Goal: Task Accomplishment & Management: Complete application form

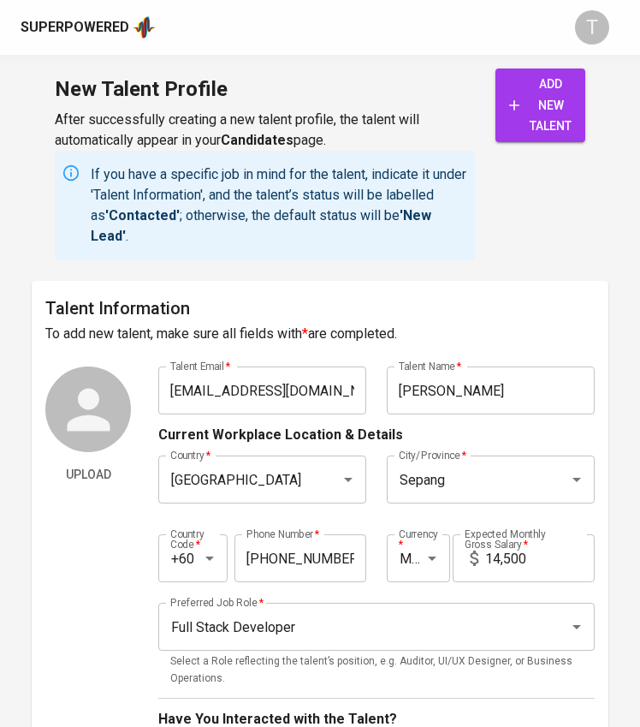
scroll to position [899, 0]
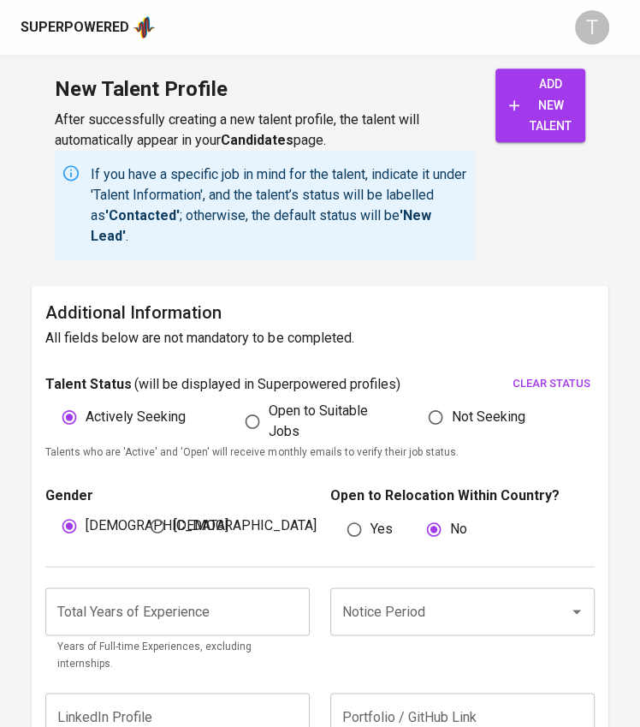
click at [171, 615] on input "number" at bounding box center [177, 611] width 265 height 48
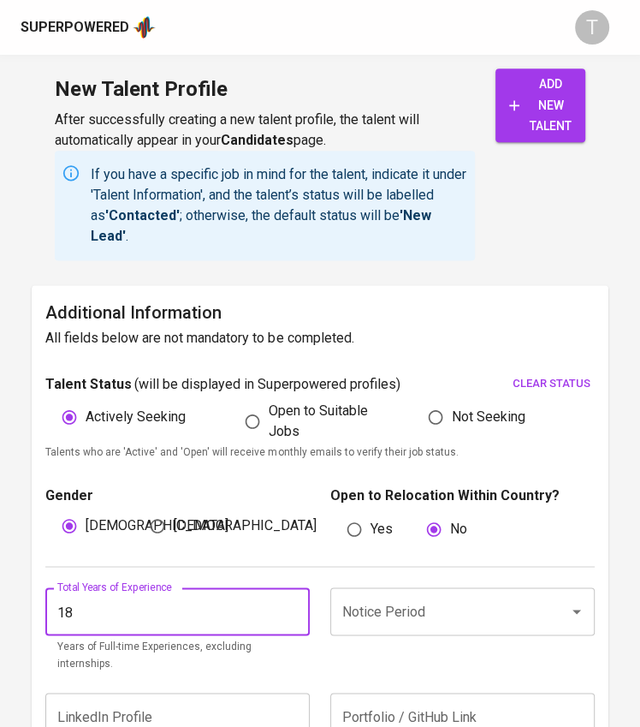
type input "18"
click at [378, 596] on input "Notice Period" at bounding box center [438, 611] width 201 height 33
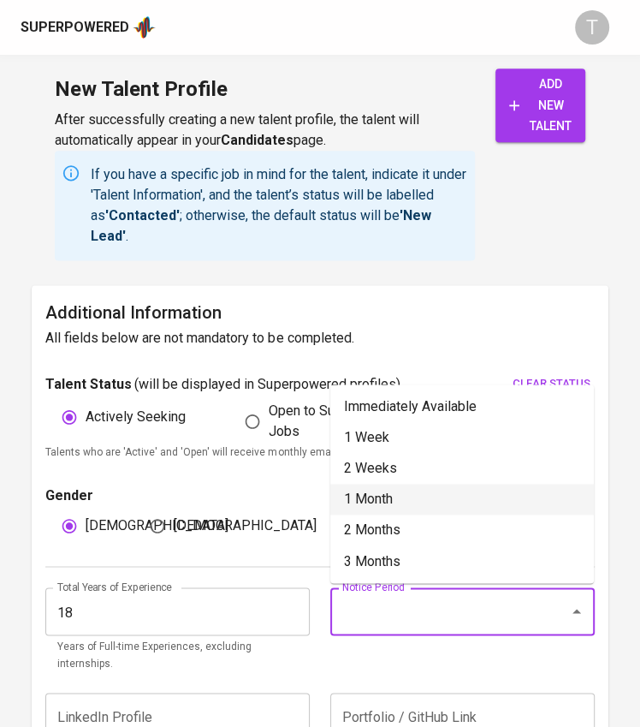
click at [368, 485] on li "1 Month" at bounding box center [462, 499] width 264 height 31
type input "1 Month"
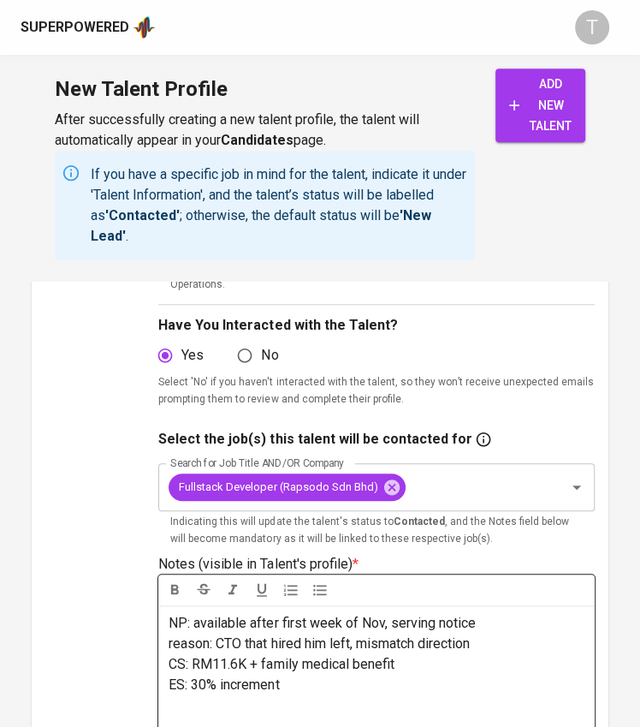
scroll to position [615, 0]
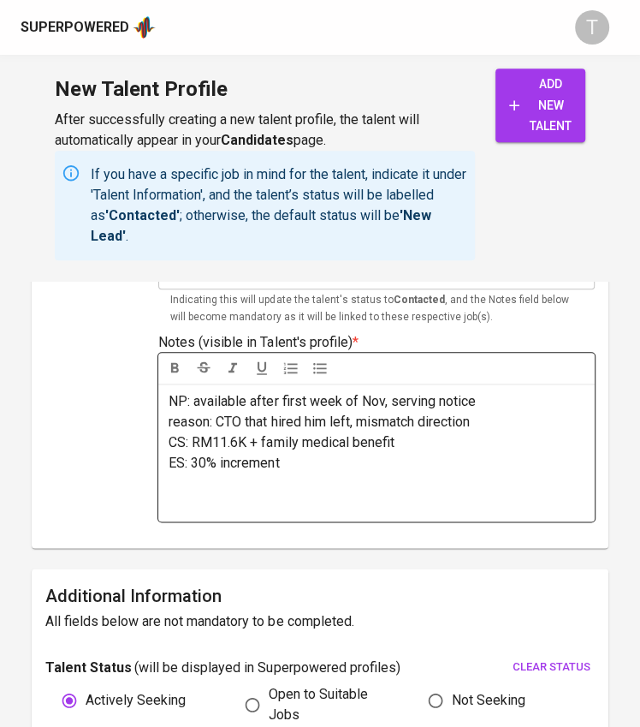
click at [260, 488] on p "﻿" at bounding box center [376, 483] width 415 height 21
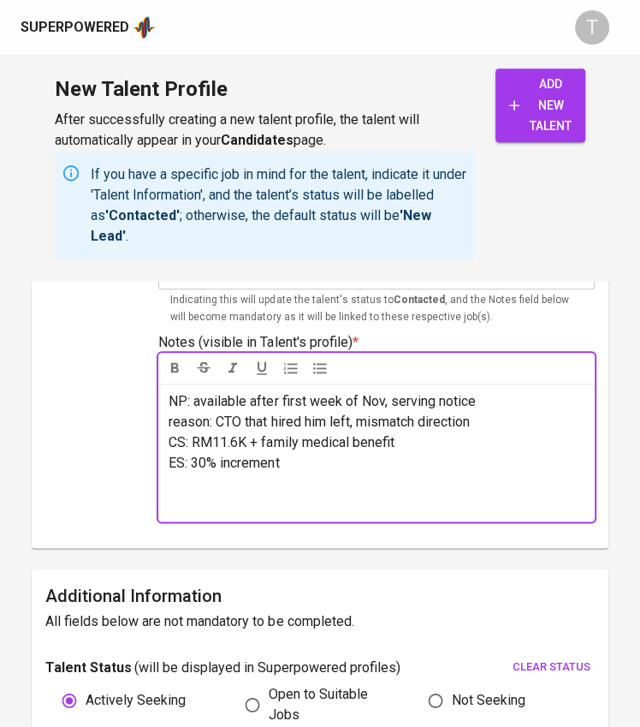
click at [291, 499] on p "﻿" at bounding box center [376, 504] width 415 height 21
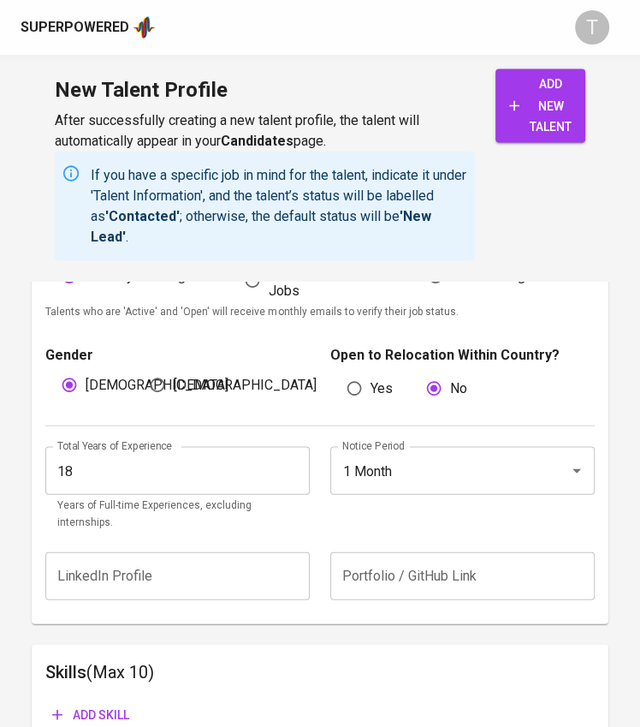
scroll to position [21, 0]
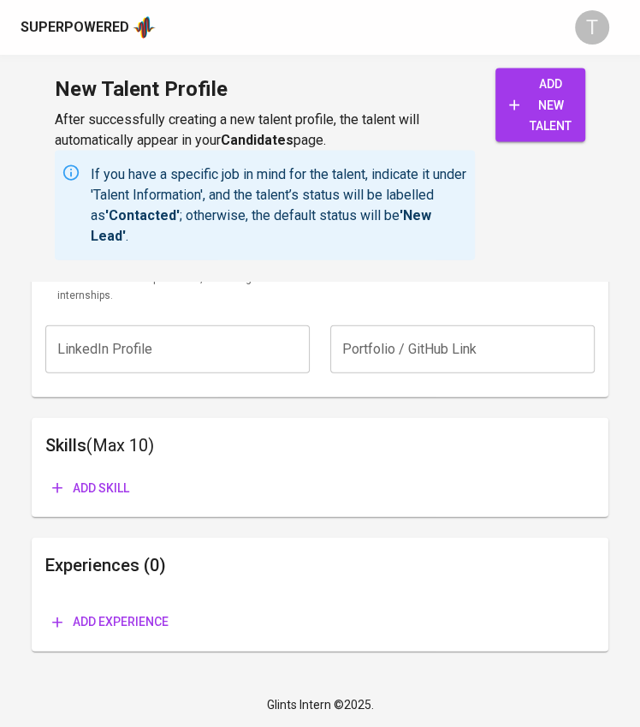
drag, startPoint x: 169, startPoint y: 541, endPoint x: 502, endPoint y: 796, distance: 420.2
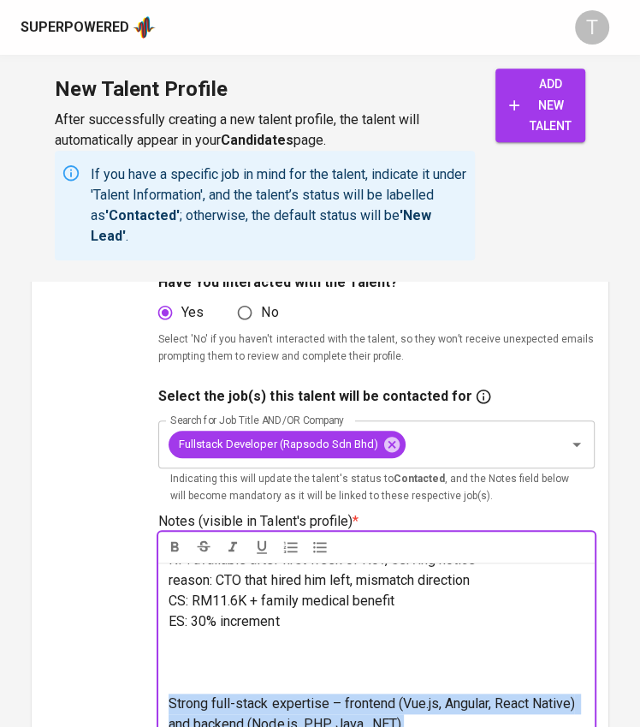
scroll to position [463, 0]
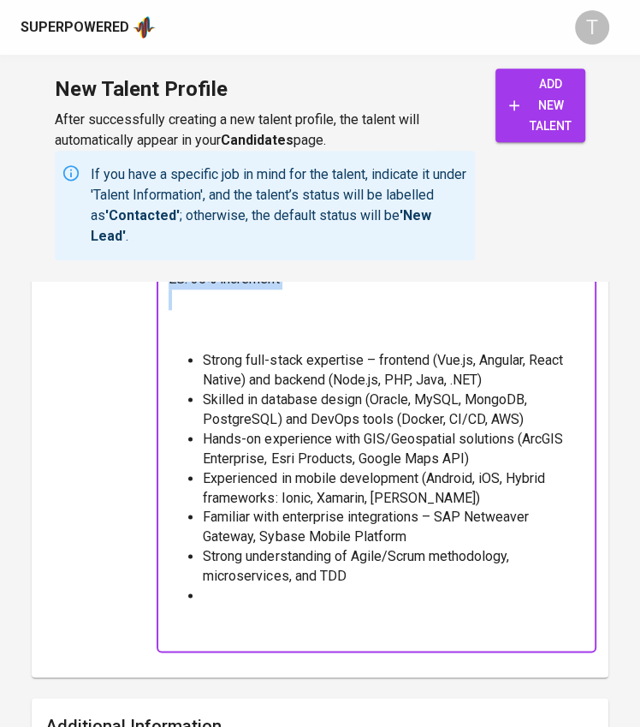
scroll to position [800, 0]
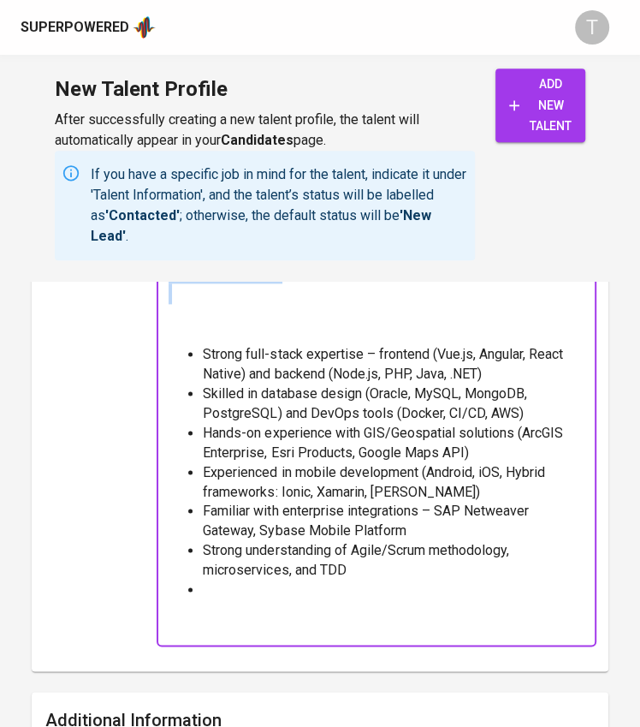
click at [281, 603] on li at bounding box center [393, 609] width 381 height 59
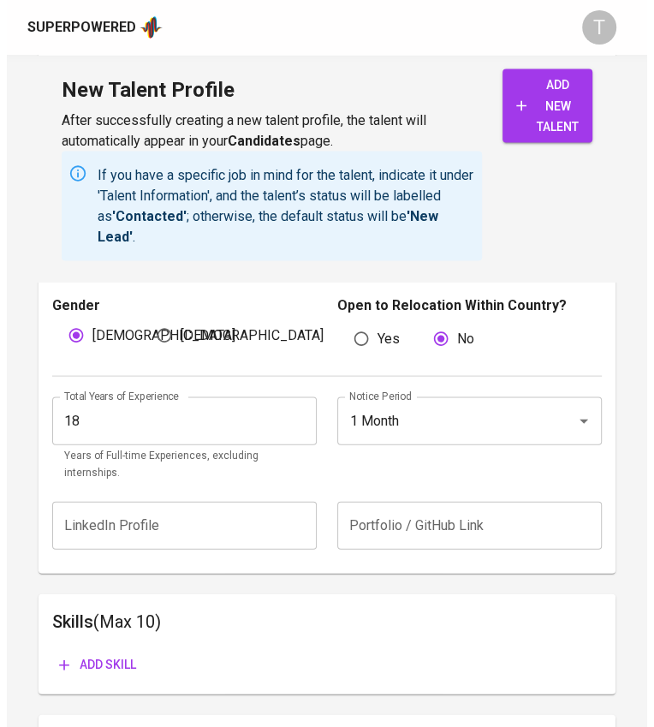
scroll to position [1582, 0]
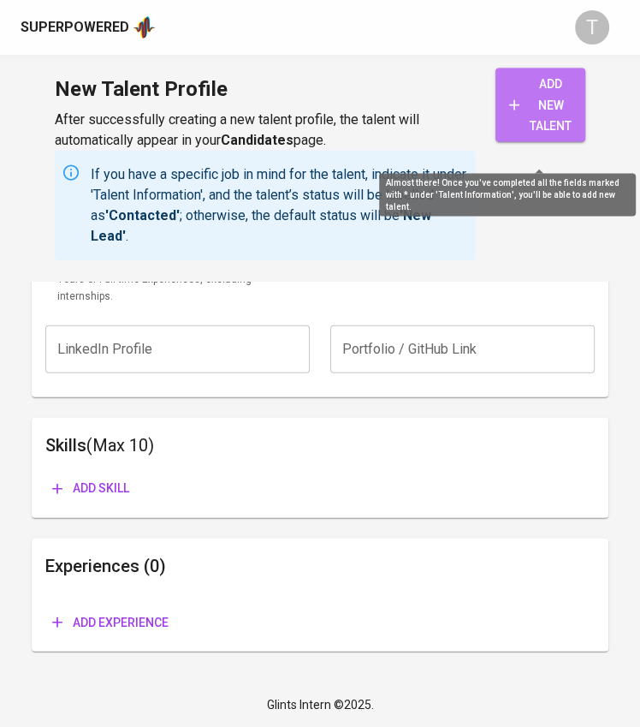
click at [566, 114] on span "add new talent" at bounding box center [540, 105] width 62 height 63
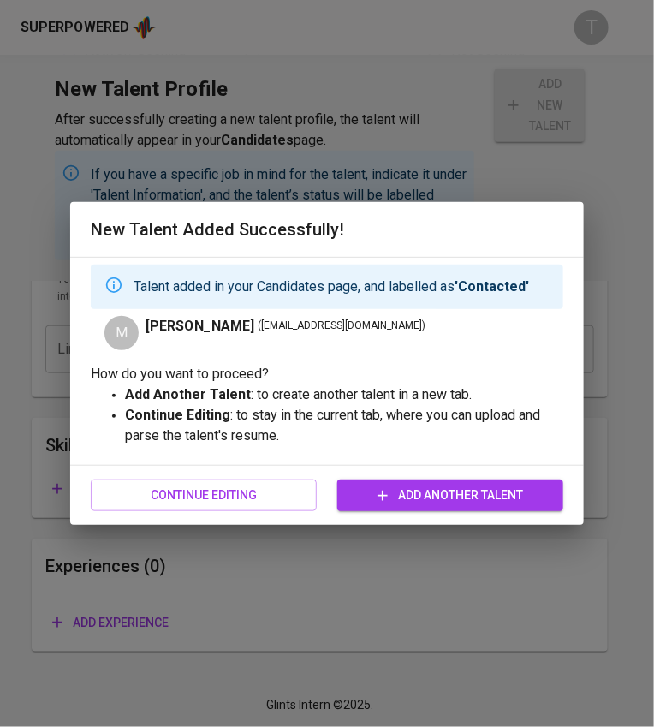
click at [249, 497] on span "Continue Editing" at bounding box center [203, 495] width 199 height 21
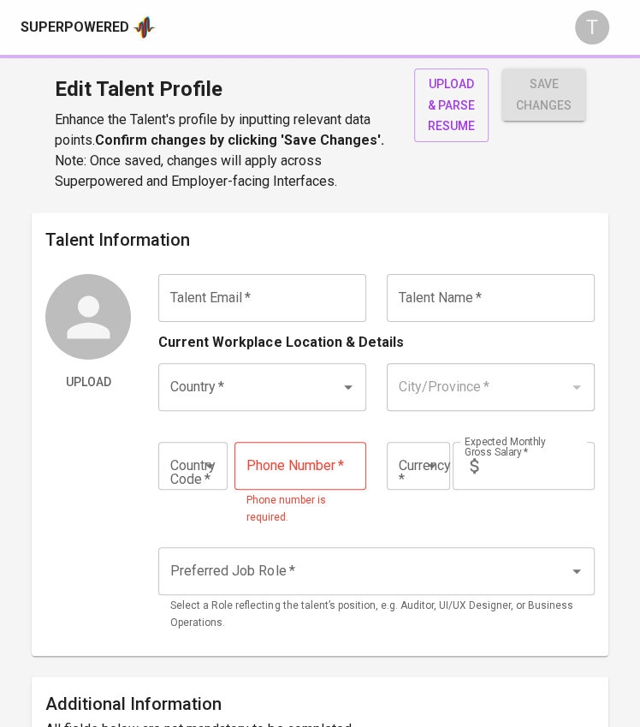
type input "[EMAIL_ADDRESS][DOMAIN_NAME]"
type input "[PERSON_NAME]"
type input "[GEOGRAPHIC_DATA]"
type input "Sepang"
type input "+60"
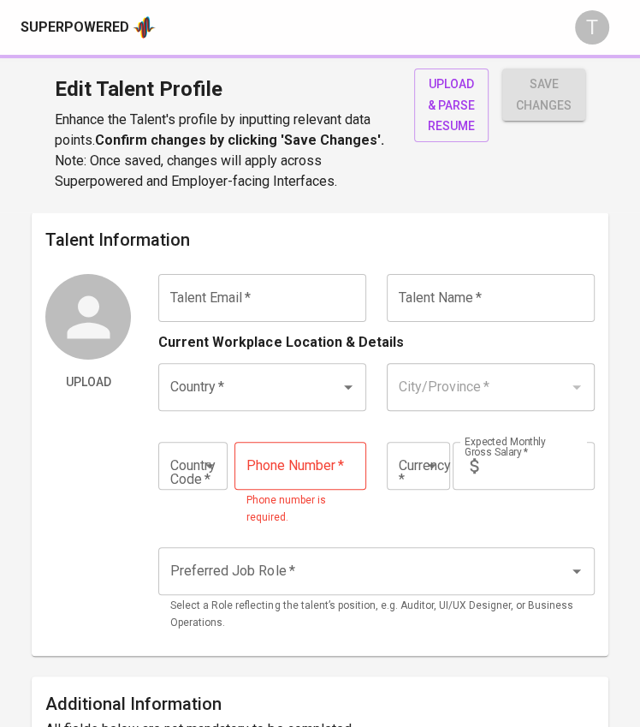
type input "19-225-4919"
type input "MYR"
type input "14,500"
type input "Full Stack Developer"
radio input "true"
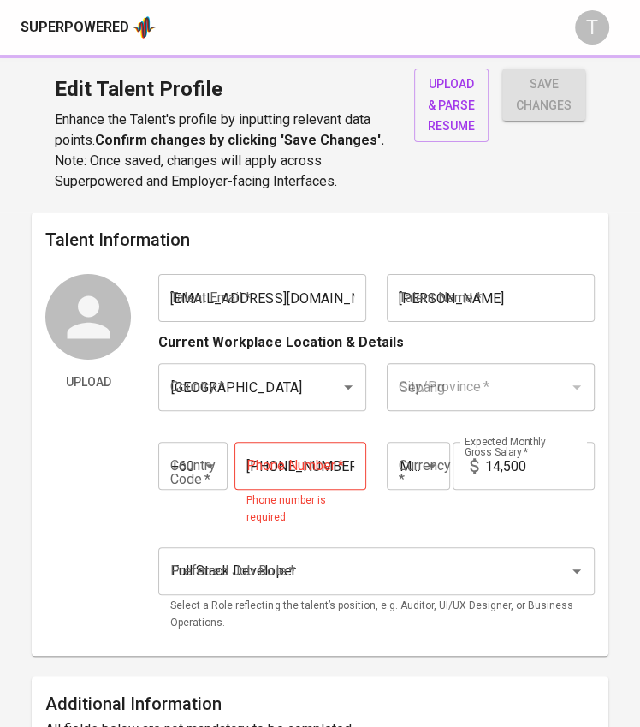
radio input "true"
type input "18"
type input "1 Month"
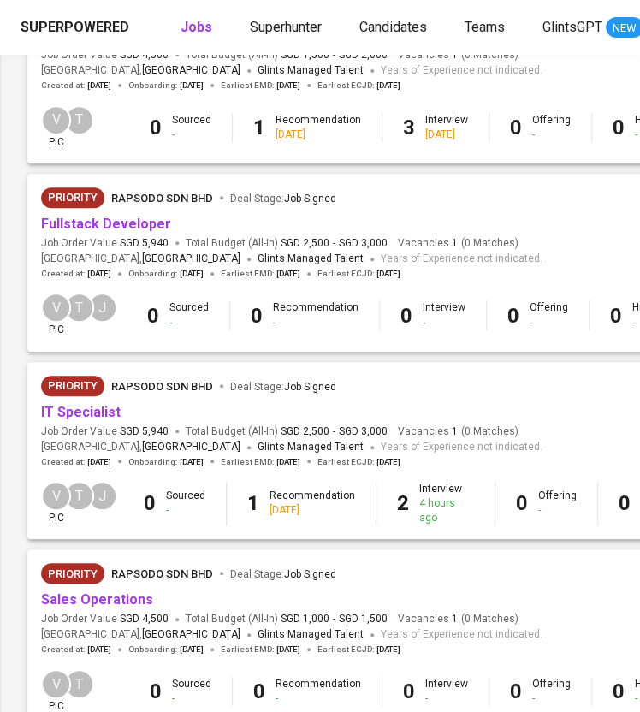
scroll to position [265, 284]
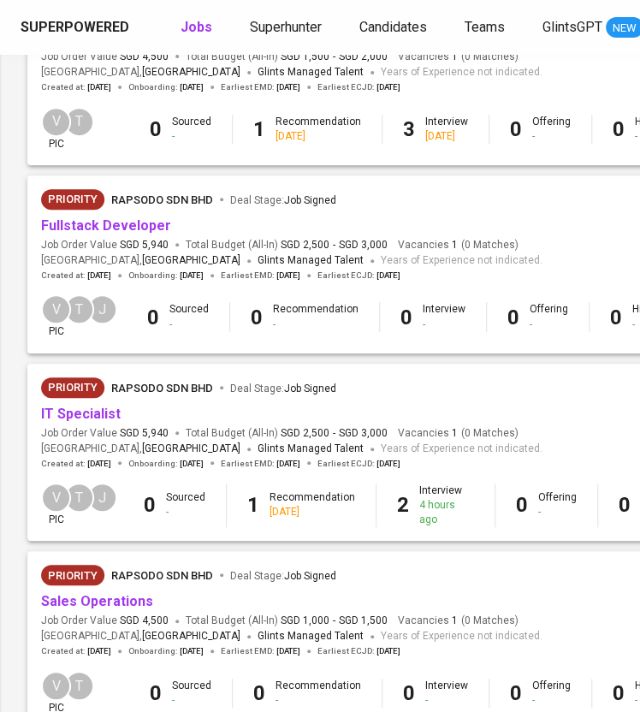
click at [122, 224] on link "Fullstack Developer" at bounding box center [106, 225] width 130 height 16
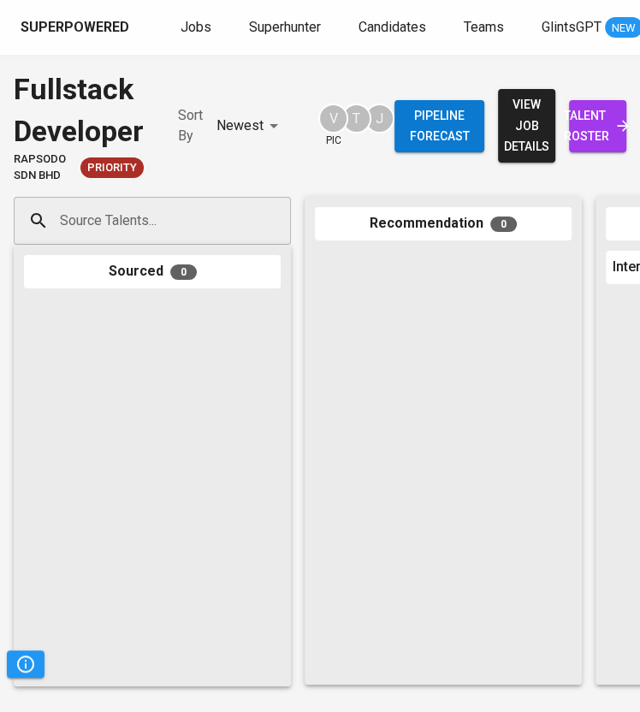
click at [122, 224] on input "Source Talents..." at bounding box center [146, 221] width 180 height 33
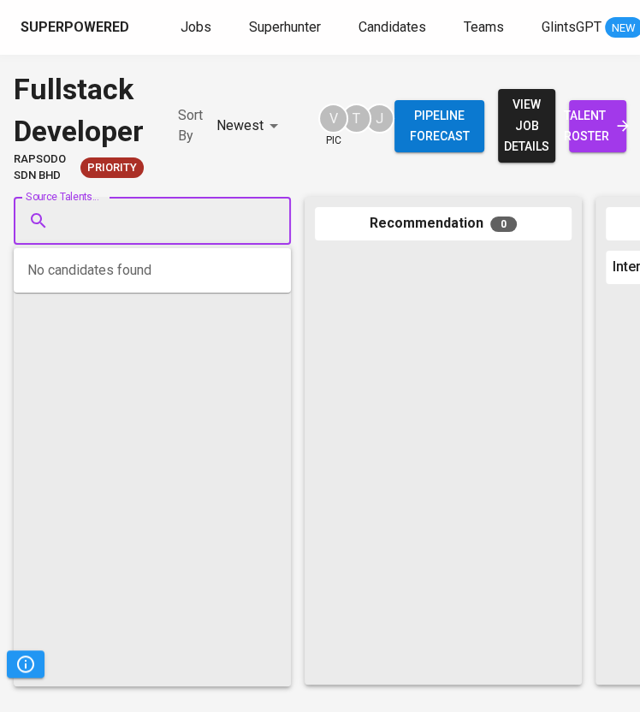
paste input "[EMAIL_ADDRESS][DOMAIN_NAME]"
type input "[EMAIL_ADDRESS][DOMAIN_NAME]"
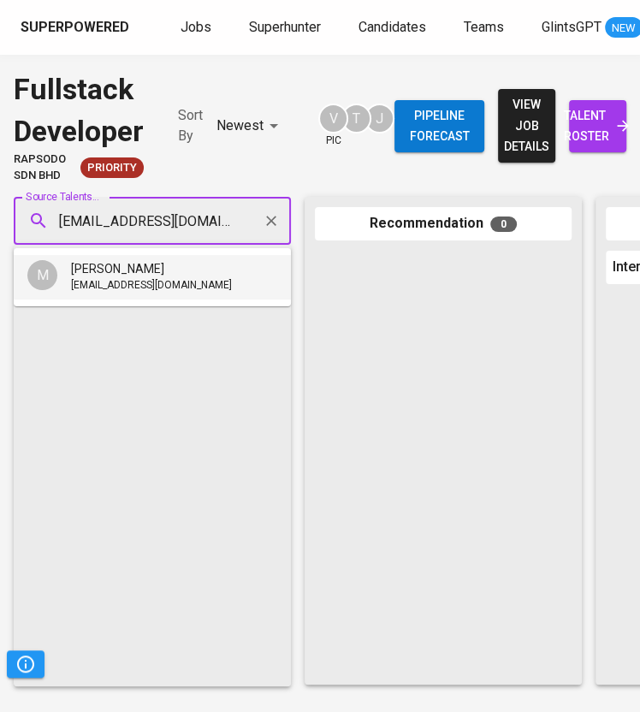
click at [124, 280] on span "[EMAIL_ADDRESS][DOMAIN_NAME]" at bounding box center [151, 285] width 161 height 17
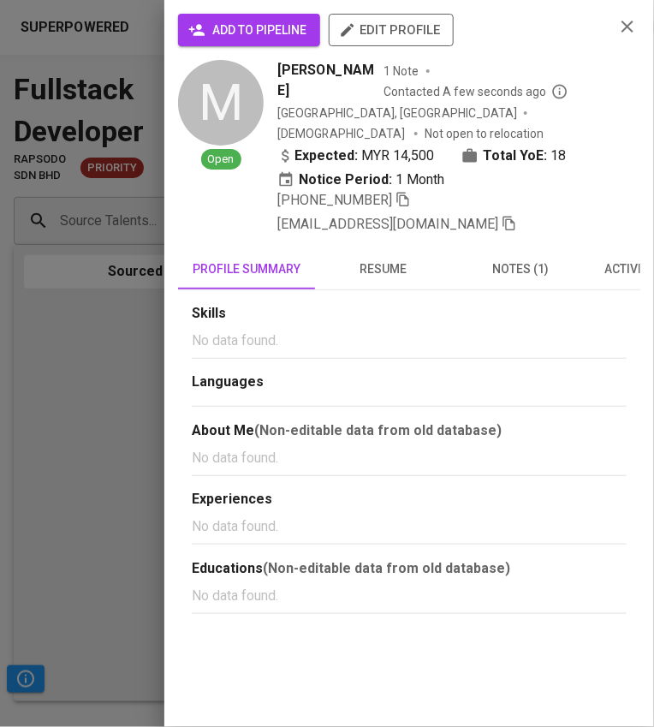
click at [286, 22] on span "add to pipeline" at bounding box center [249, 30] width 115 height 21
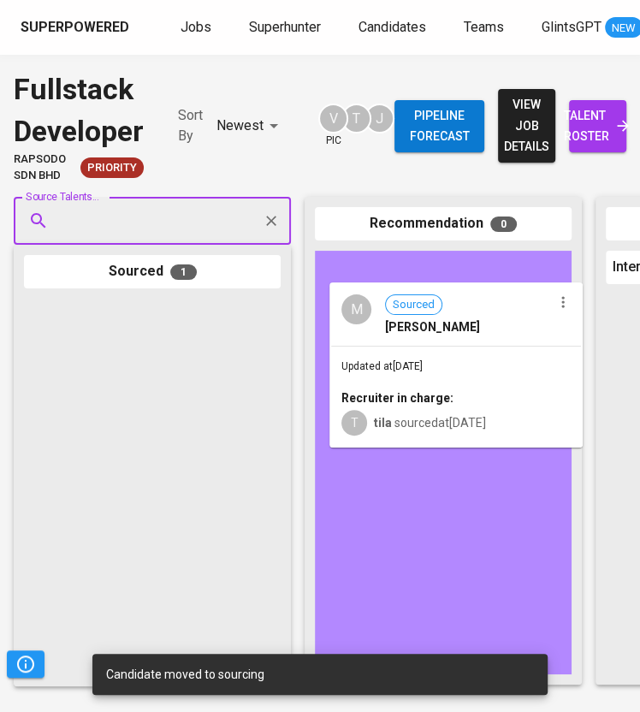
drag, startPoint x: 155, startPoint y: 377, endPoint x: 465, endPoint y: 360, distance: 310.3
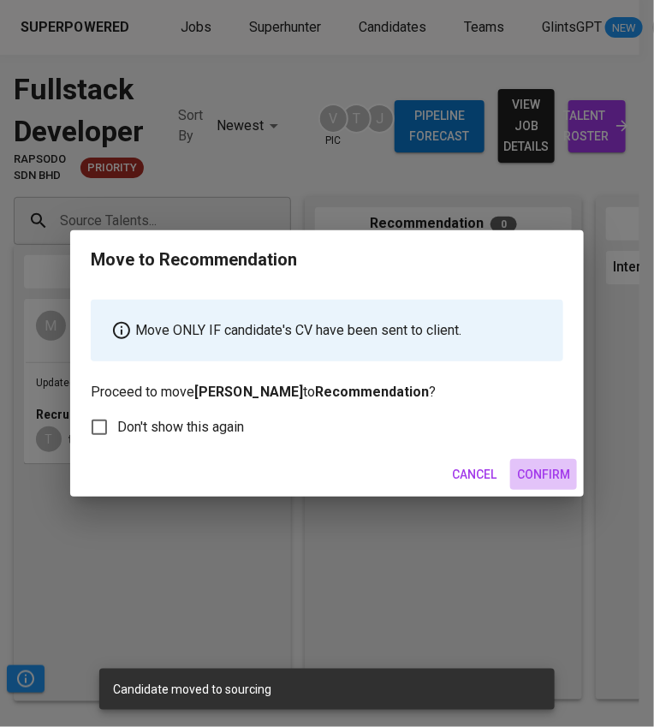
click at [559, 472] on span "Confirm" at bounding box center [543, 474] width 53 height 21
